Goal: Browse casually: Explore the website without a specific task or goal

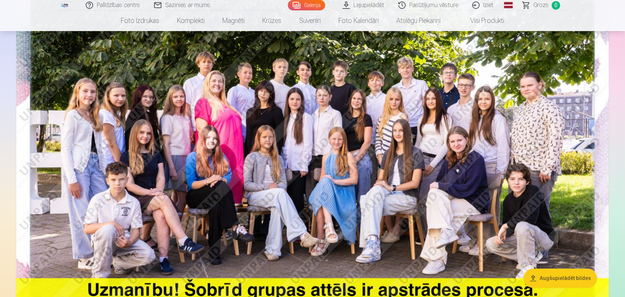
scroll to position [106, 0]
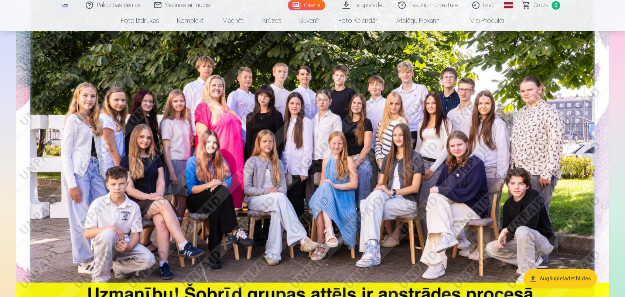
click at [494, 147] on img at bounding box center [312, 172] width 593 height 395
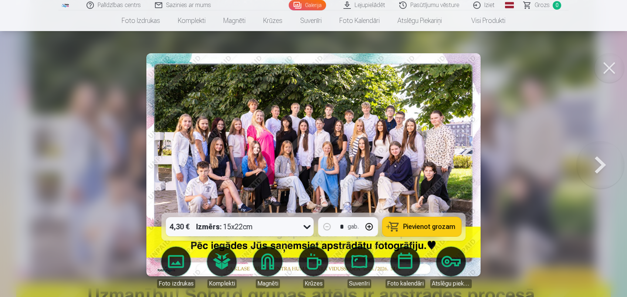
click at [385, 89] on img at bounding box center [313, 164] width 334 height 223
click at [609, 161] on button at bounding box center [599, 164] width 47 height 81
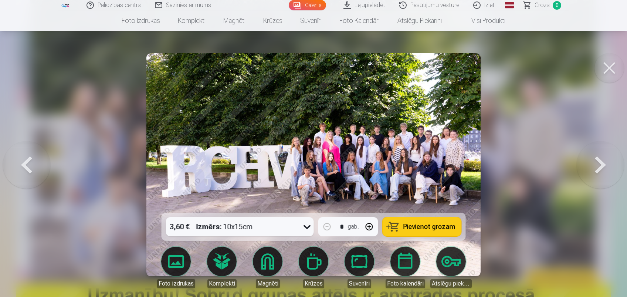
click at [612, 78] on button at bounding box center [609, 68] width 30 height 30
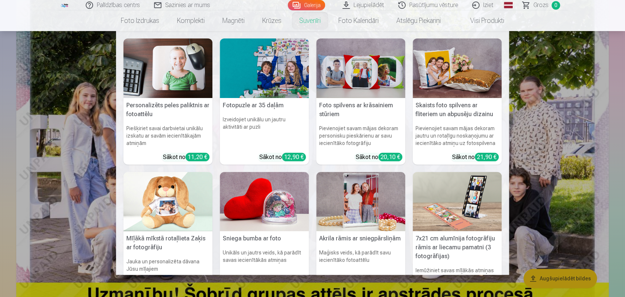
click at [82, 68] on nav "Personalizēts peles paliktnis ar fotoattēlu Piešķiriet savai darbvietai unikālu…" at bounding box center [312, 153] width 625 height 244
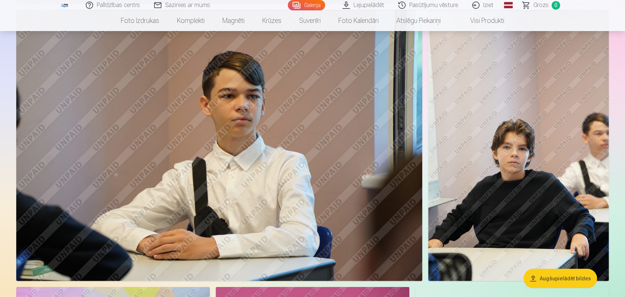
scroll to position [887, 0]
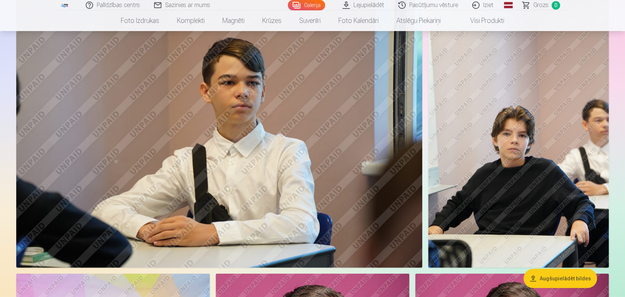
click at [547, 140] on img at bounding box center [518, 132] width 181 height 271
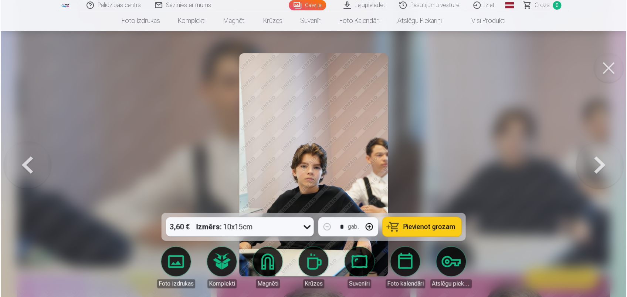
scroll to position [889, 0]
click at [614, 65] on button at bounding box center [609, 68] width 30 height 30
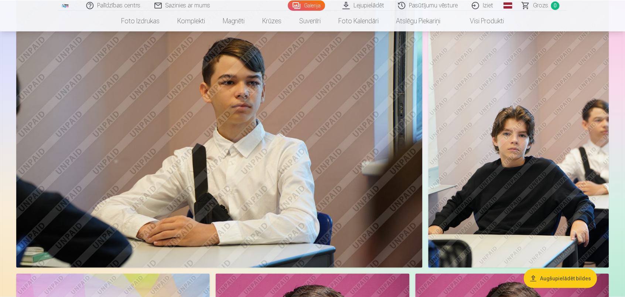
scroll to position [887, 0]
click at [526, 241] on img at bounding box center [518, 132] width 181 height 271
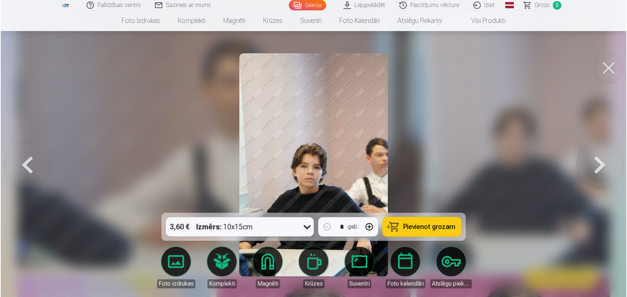
scroll to position [889, 0]
drag, startPoint x: 613, startPoint y: 68, endPoint x: 606, endPoint y: 62, distance: 9.2
click at [606, 62] on button at bounding box center [609, 68] width 30 height 30
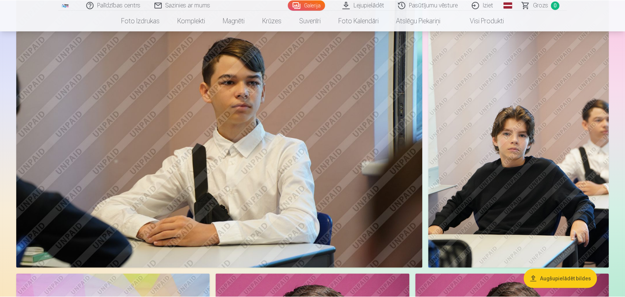
scroll to position [887, 0]
drag, startPoint x: 625, startPoint y: 76, endPoint x: 625, endPoint y: 81, distance: 5.2
drag, startPoint x: 625, startPoint y: 81, endPoint x: 626, endPoint y: 86, distance: 5.0
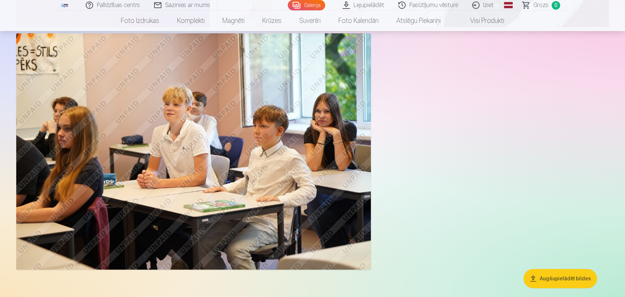
scroll to position [1415, 0]
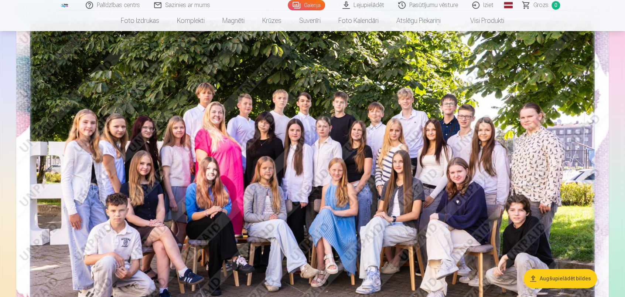
scroll to position [99, 0]
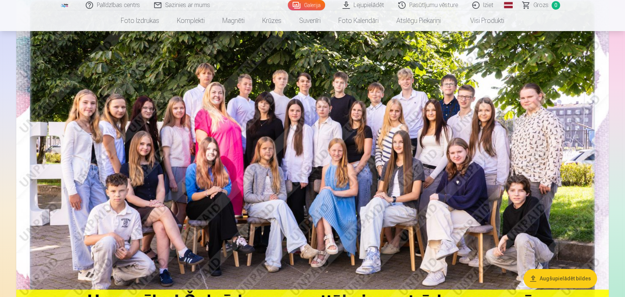
drag, startPoint x: 614, startPoint y: 17, endPoint x: 612, endPoint y: 247, distance: 229.9
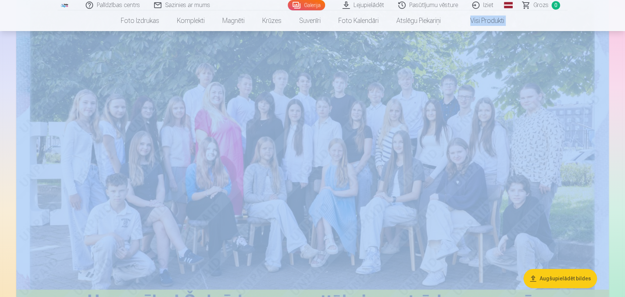
drag, startPoint x: 625, startPoint y: 23, endPoint x: 626, endPoint y: 38, distance: 14.5
click at [625, 38] on html "Palīdzības centrs Sazinies ar mums Galerija Lejupielādēt Pasūtījumu vēsture Izi…" at bounding box center [312, 49] width 625 height 297
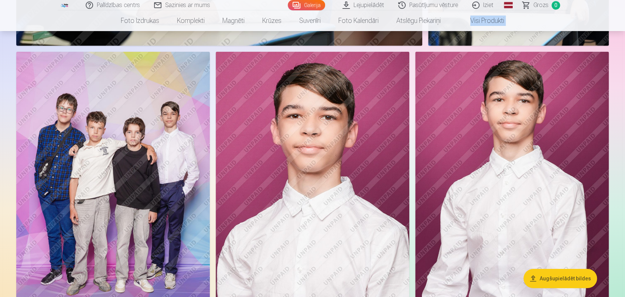
scroll to position [1131, 0]
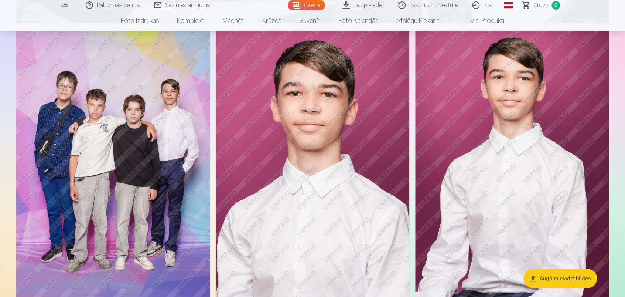
drag, startPoint x: 625, startPoint y: 100, endPoint x: 627, endPoint y: 77, distance: 22.7
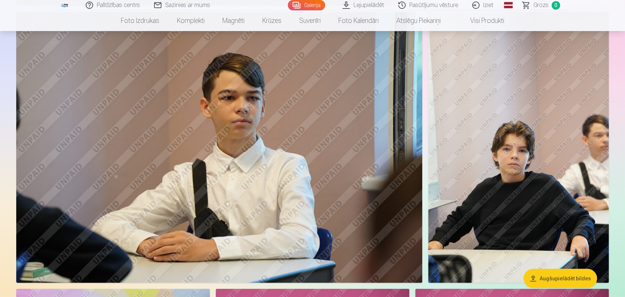
drag, startPoint x: 625, startPoint y: 81, endPoint x: 628, endPoint y: 61, distance: 20.3
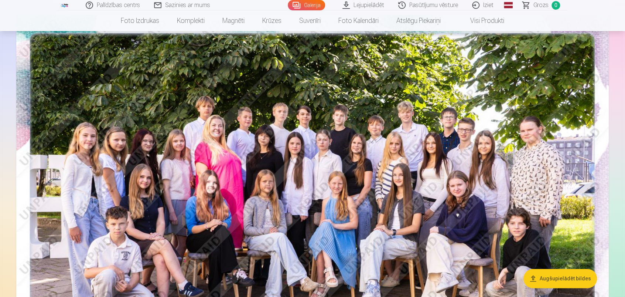
scroll to position [62, 0]
